Goal: Information Seeking & Learning: Learn about a topic

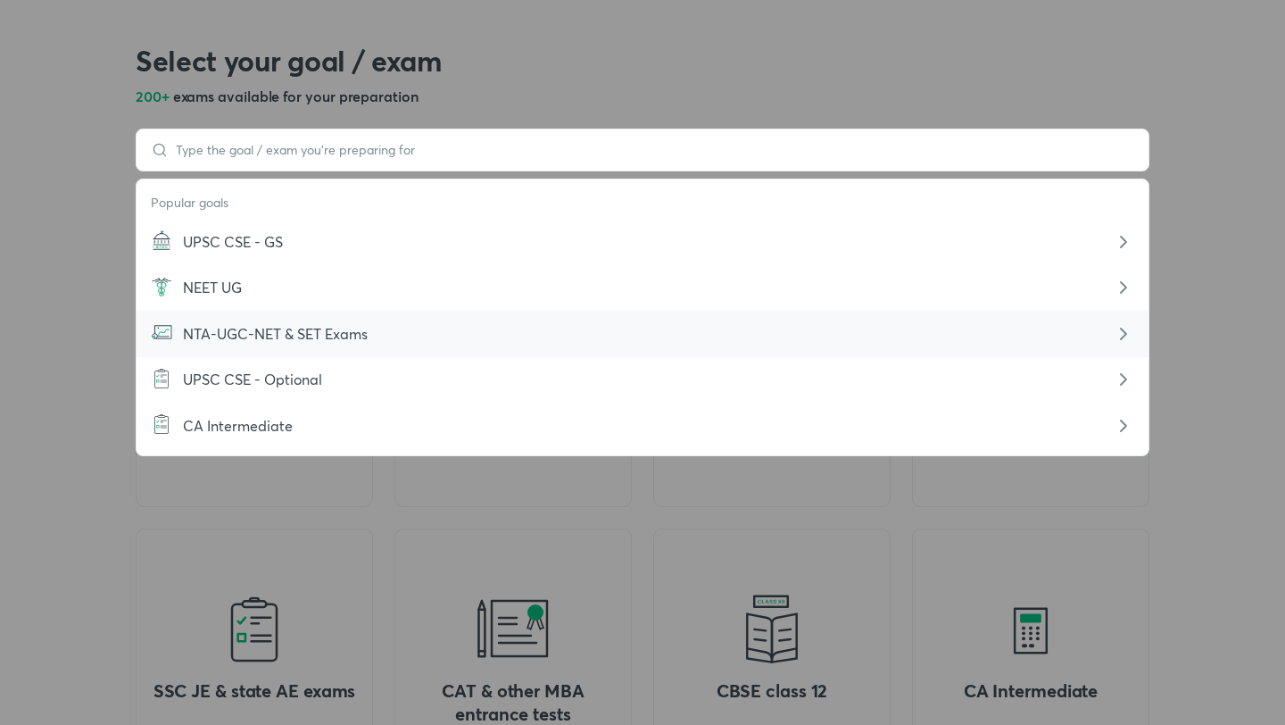
click at [295, 328] on span "NTA-UGC-NET & SET Exams" at bounding box center [275, 333] width 185 height 19
type input "NTA-UGC-NET & SET Exams"
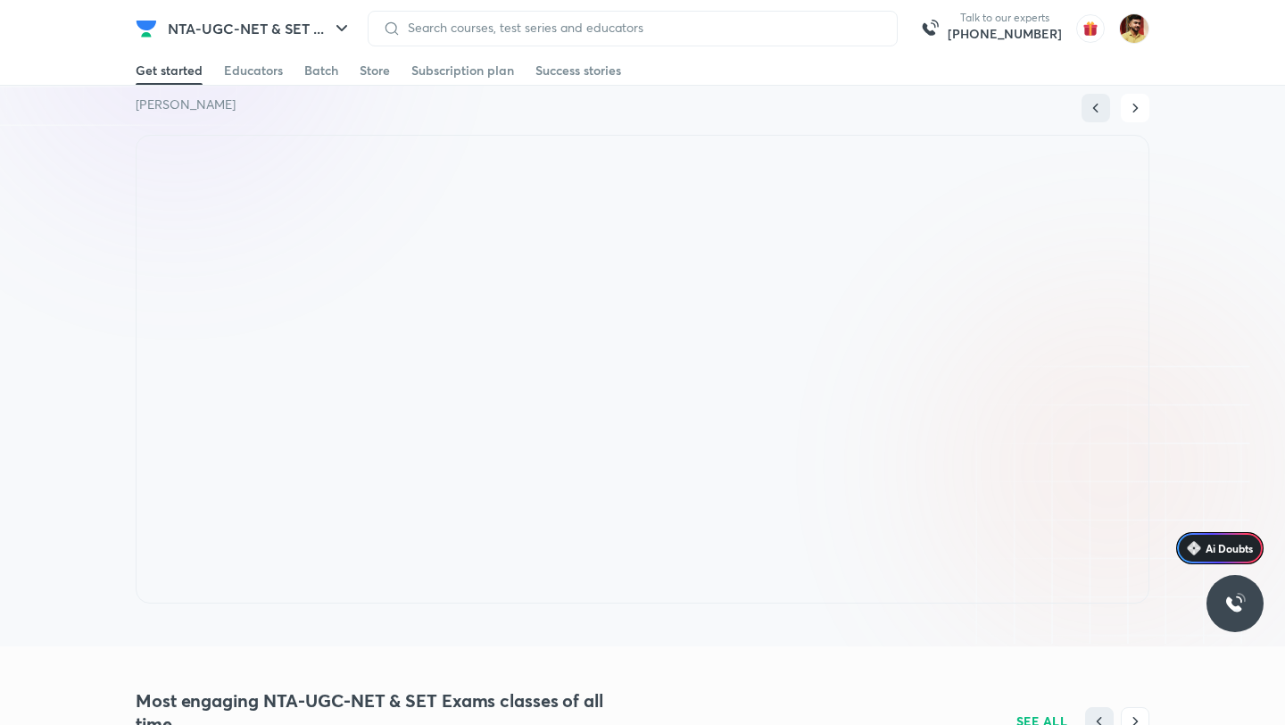
scroll to position [1008, 0]
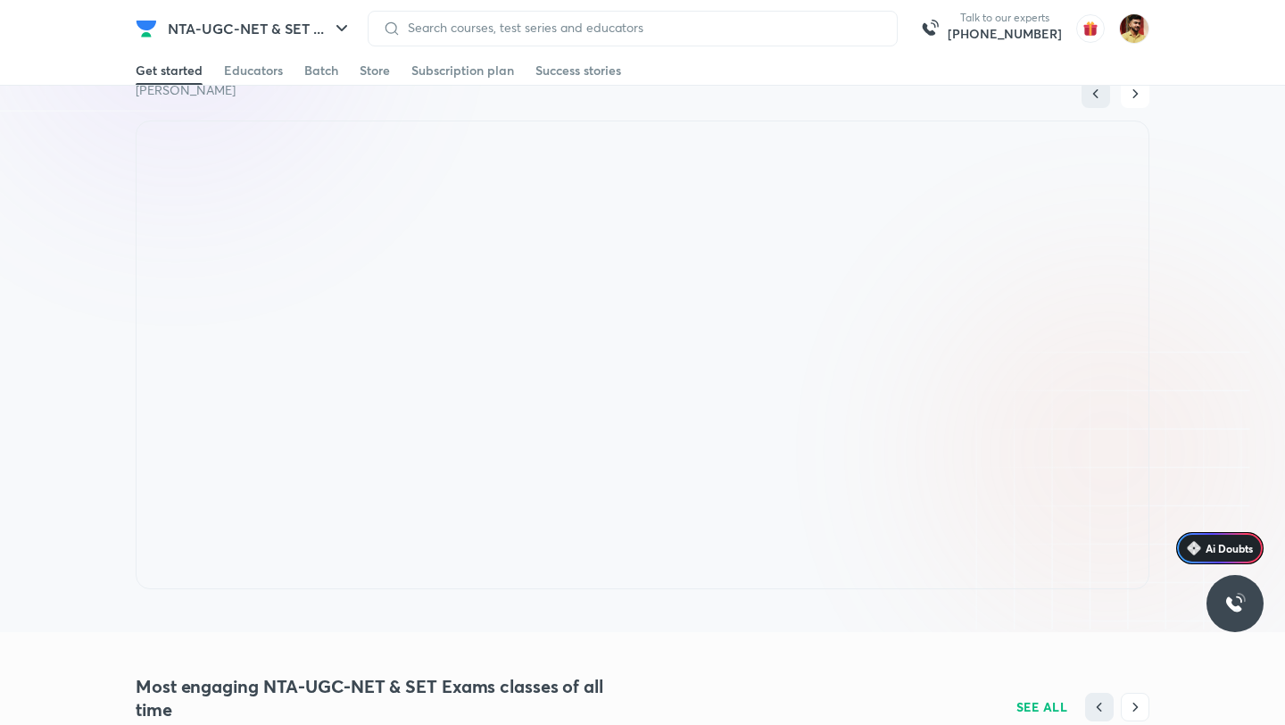
scroll to position [515, 0]
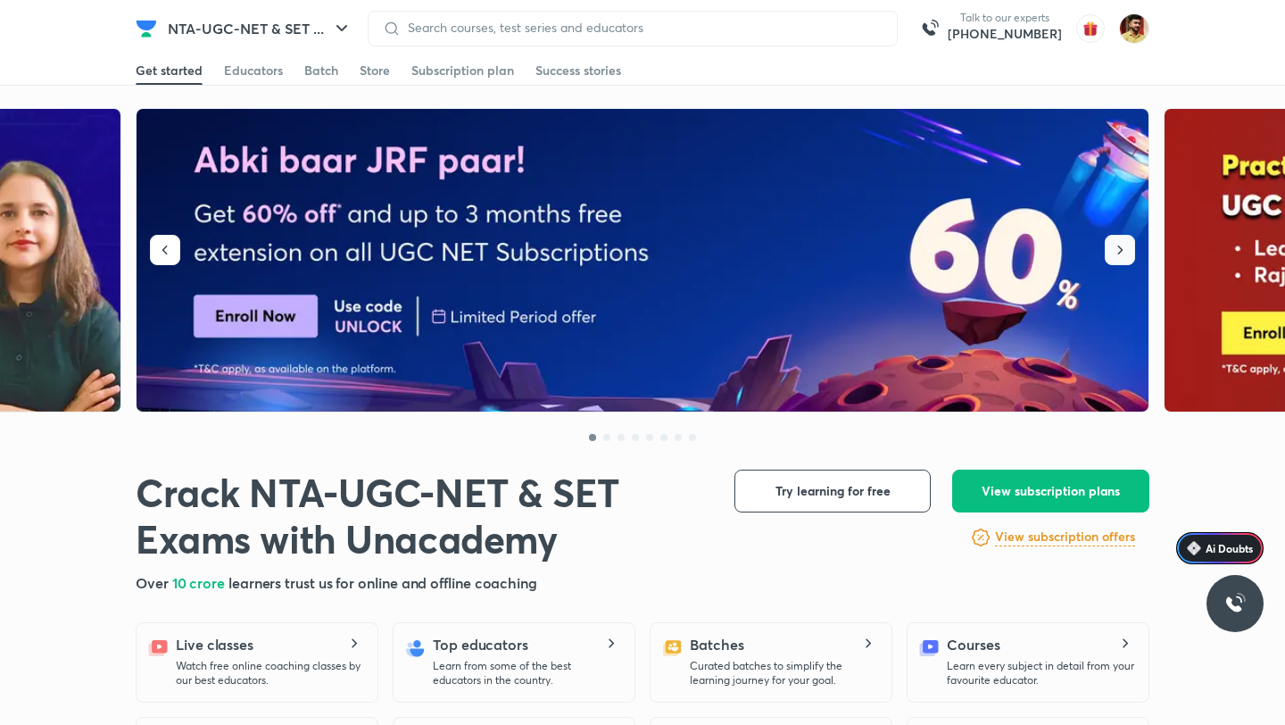
click at [1129, 250] on button "button" at bounding box center [1120, 250] width 30 height 30
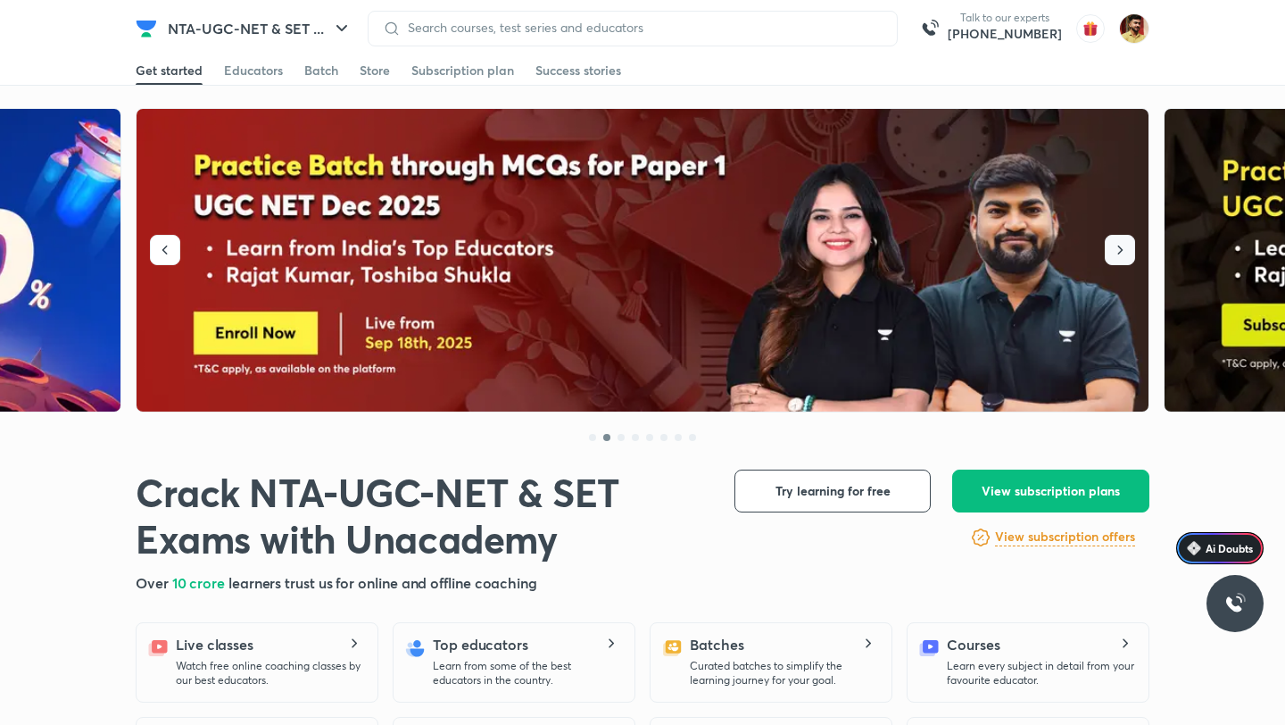
click at [1129, 250] on button "button" at bounding box center [1120, 250] width 30 height 30
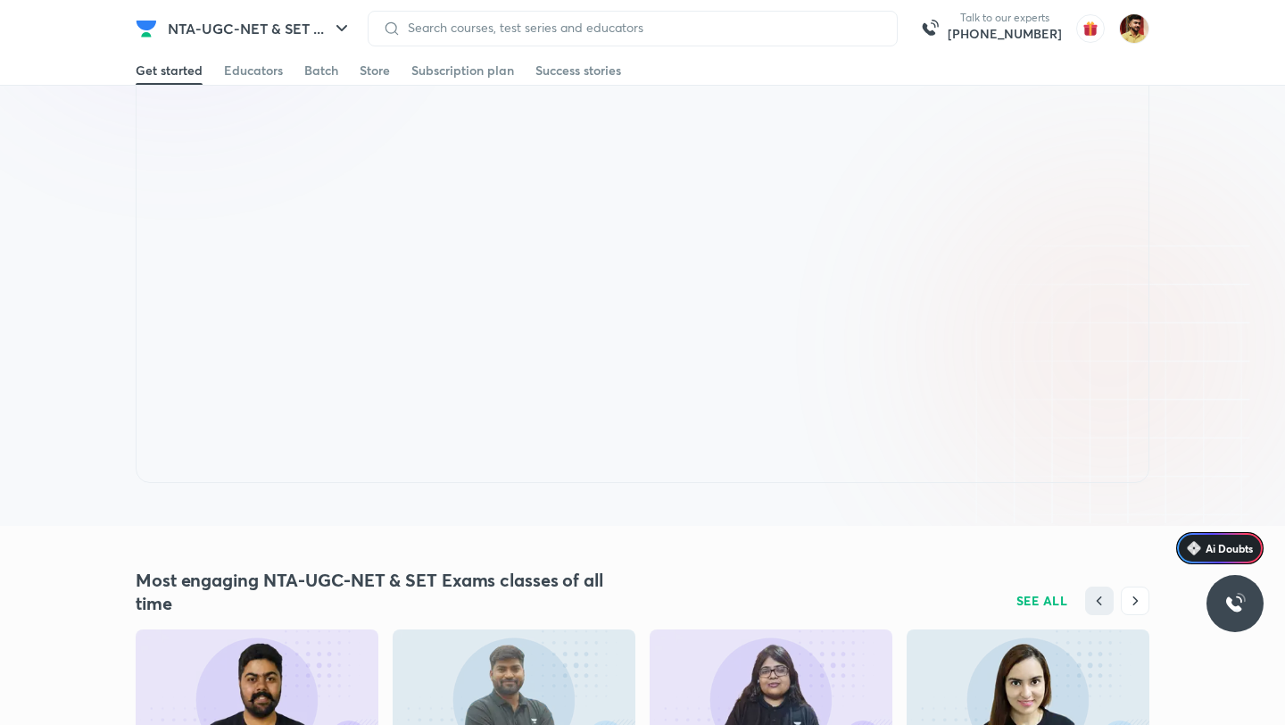
scroll to position [1116, 0]
